Goal: Navigation & Orientation: Find specific page/section

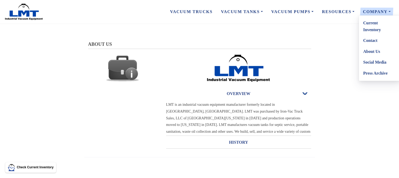
click at [373, 63] on link "Social Media" at bounding box center [379, 62] width 41 height 11
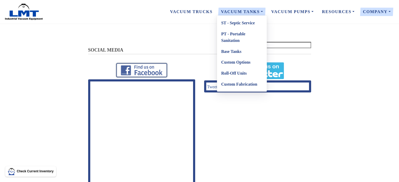
click at [241, 12] on link "Vacuum Tanks" at bounding box center [242, 11] width 50 height 11
